Goal: Information Seeking & Learning: Understand process/instructions

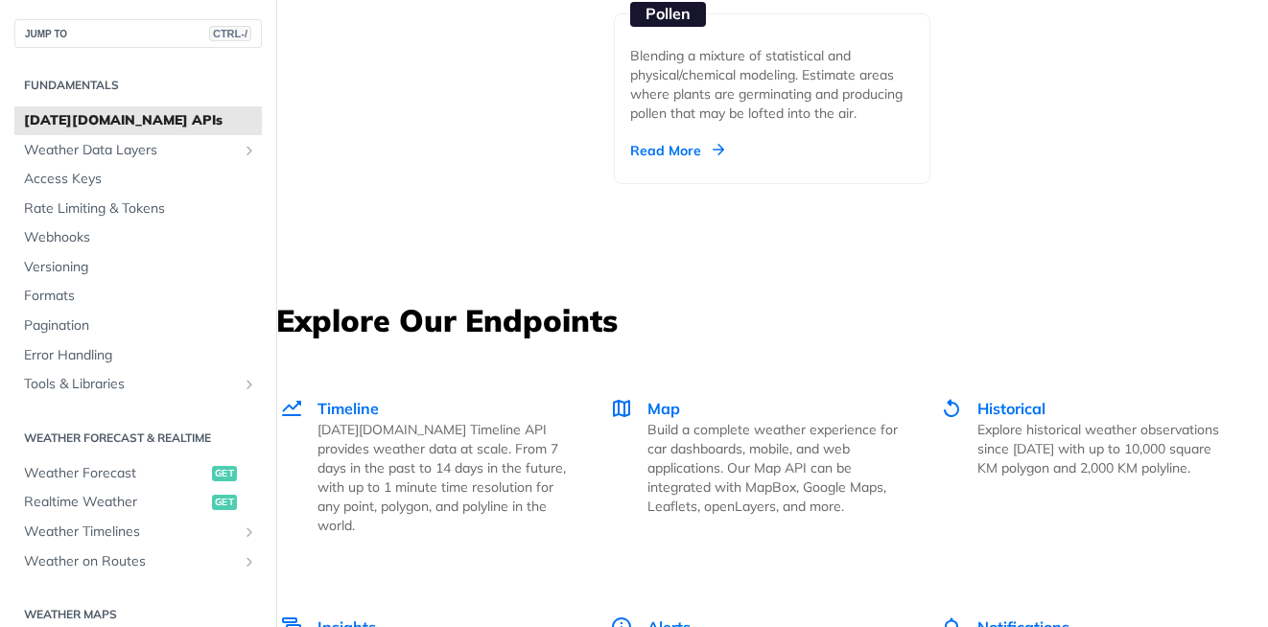
scroll to position [3452, 0]
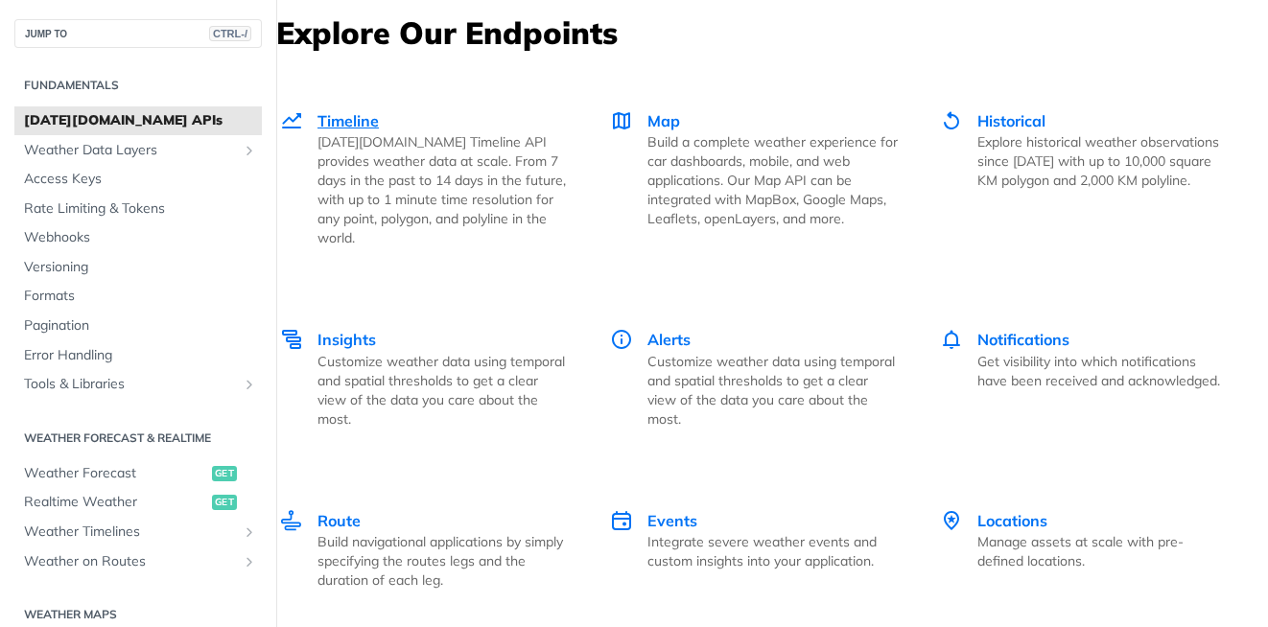
click at [347, 126] on span "Timeline" at bounding box center [347, 120] width 61 height 19
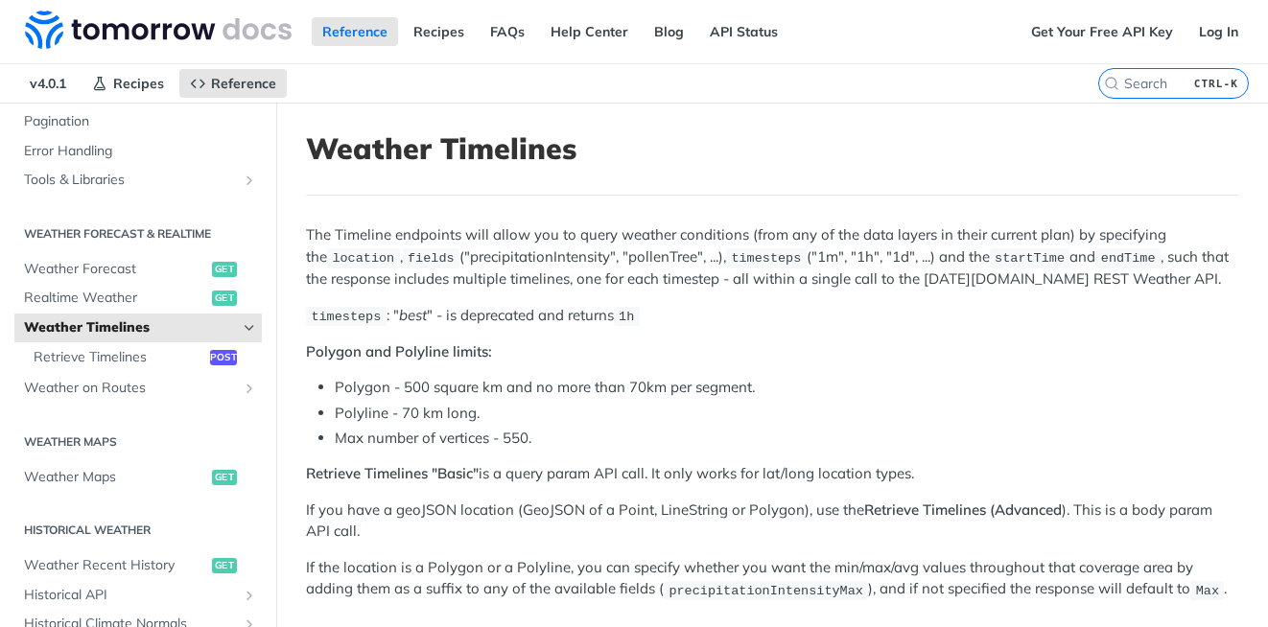
click at [242, 328] on icon "Hide subpages for Weather Timelines" at bounding box center [249, 327] width 15 height 15
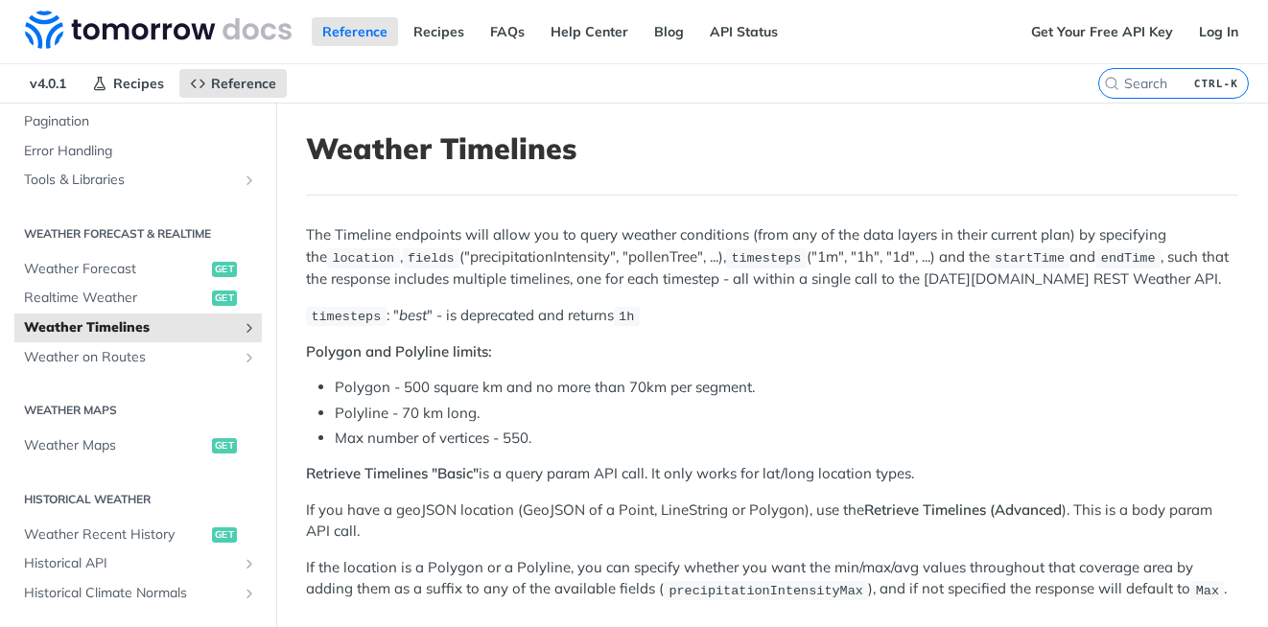
click at [242, 328] on icon "Show subpages for Weather Timelines" at bounding box center [249, 327] width 15 height 15
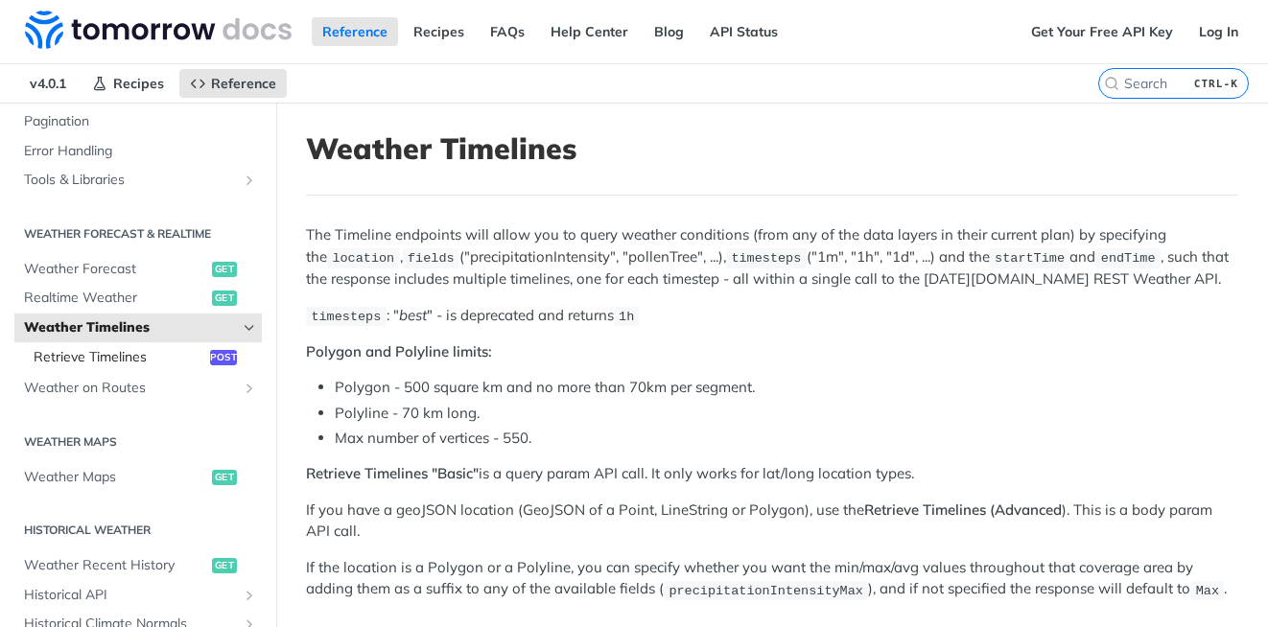
click at [214, 361] on span "post" at bounding box center [223, 357] width 27 height 15
